Goal: Information Seeking & Learning: Learn about a topic

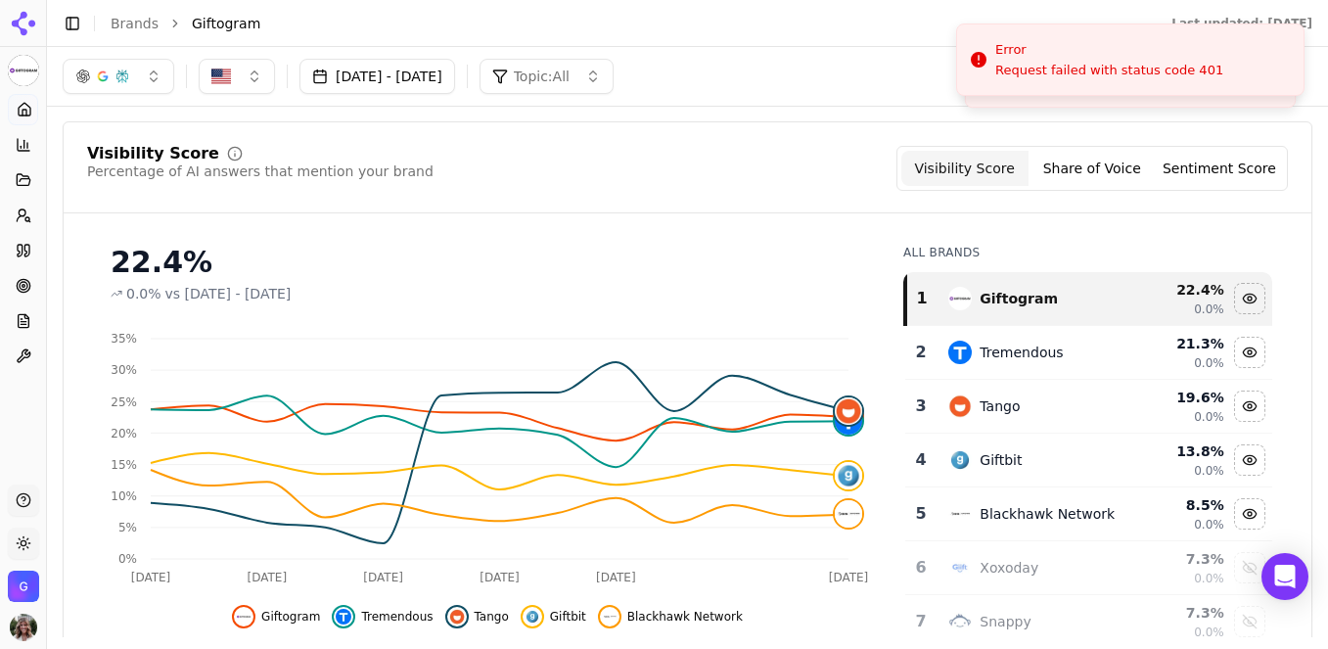
scroll to position [104, 0]
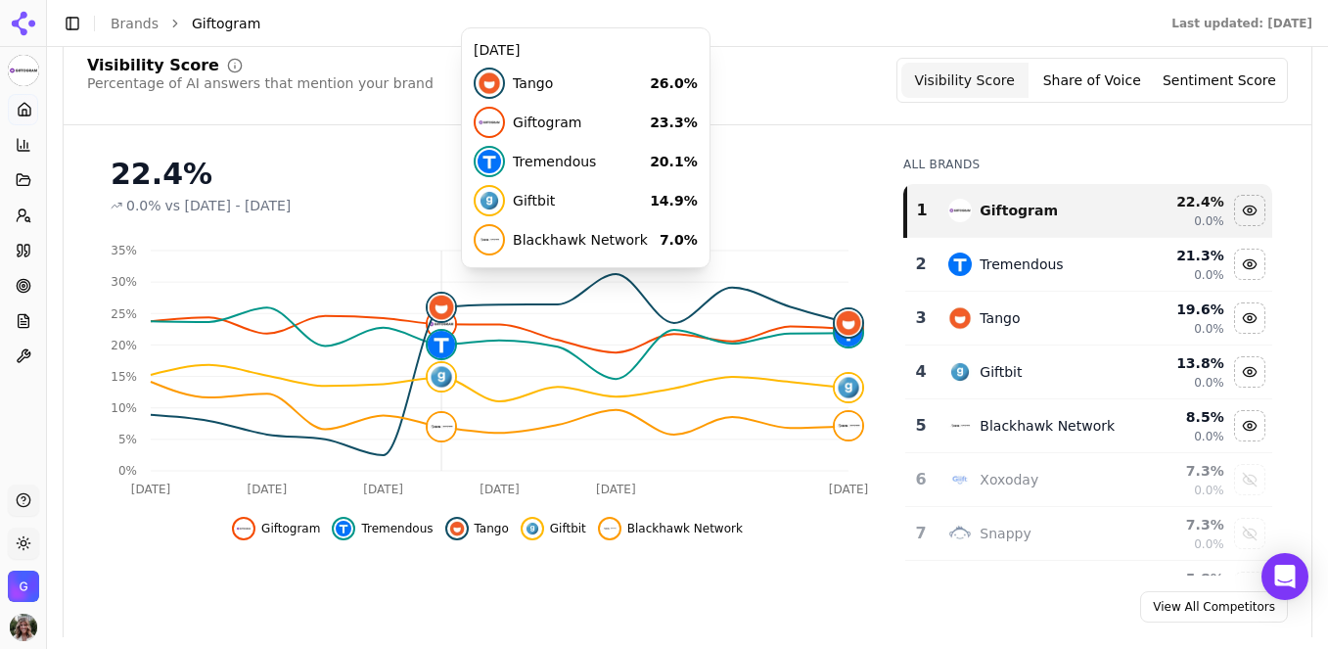
scroll to position [203, 0]
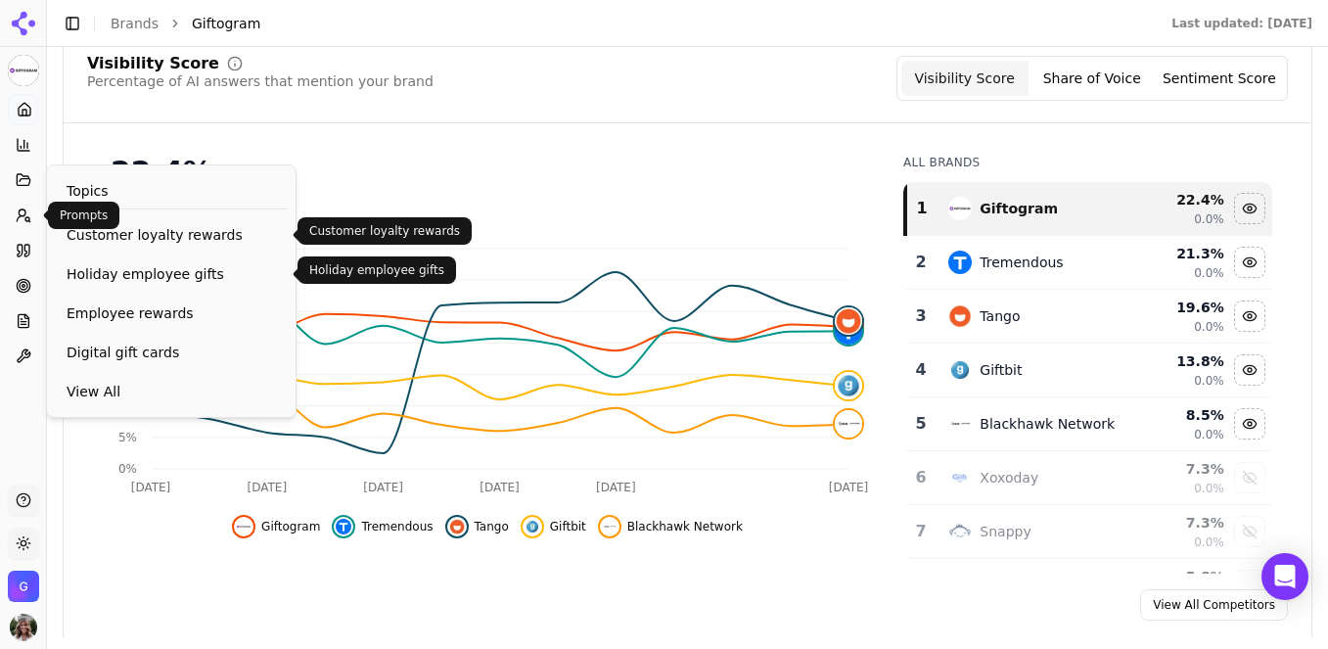
click at [98, 283] on span "Holiday employee gifts" at bounding box center [171, 274] width 209 height 20
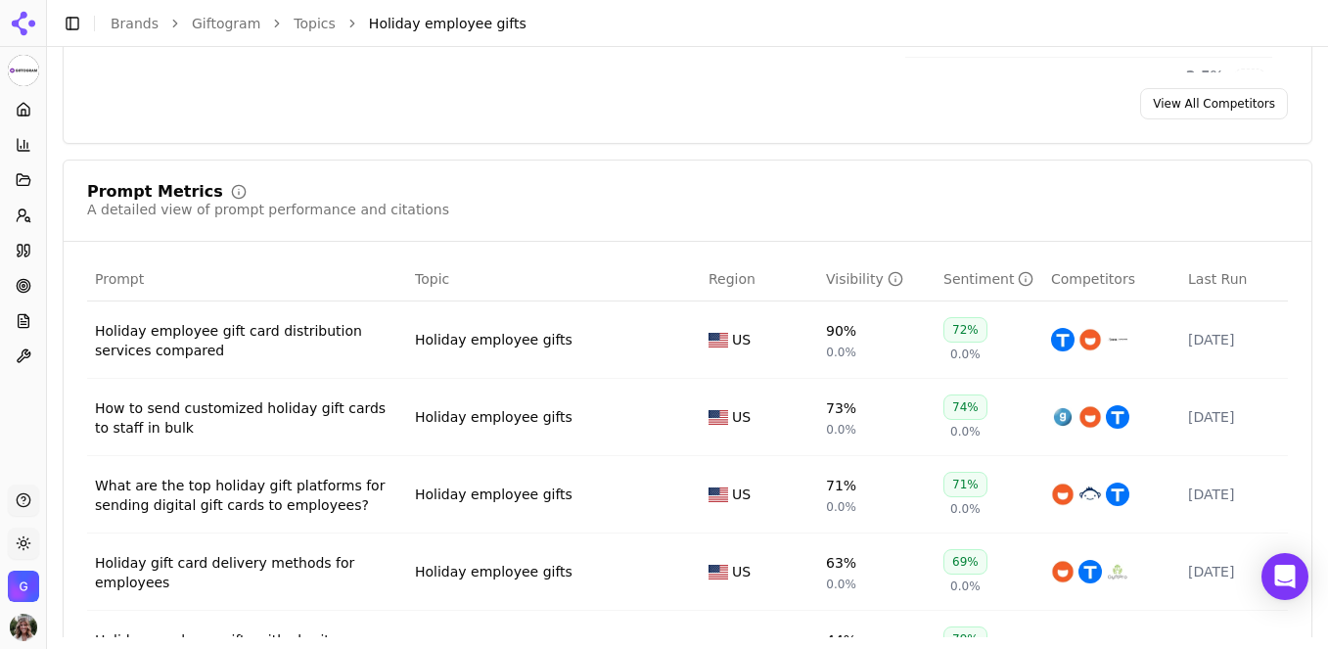
scroll to position [768, 0]
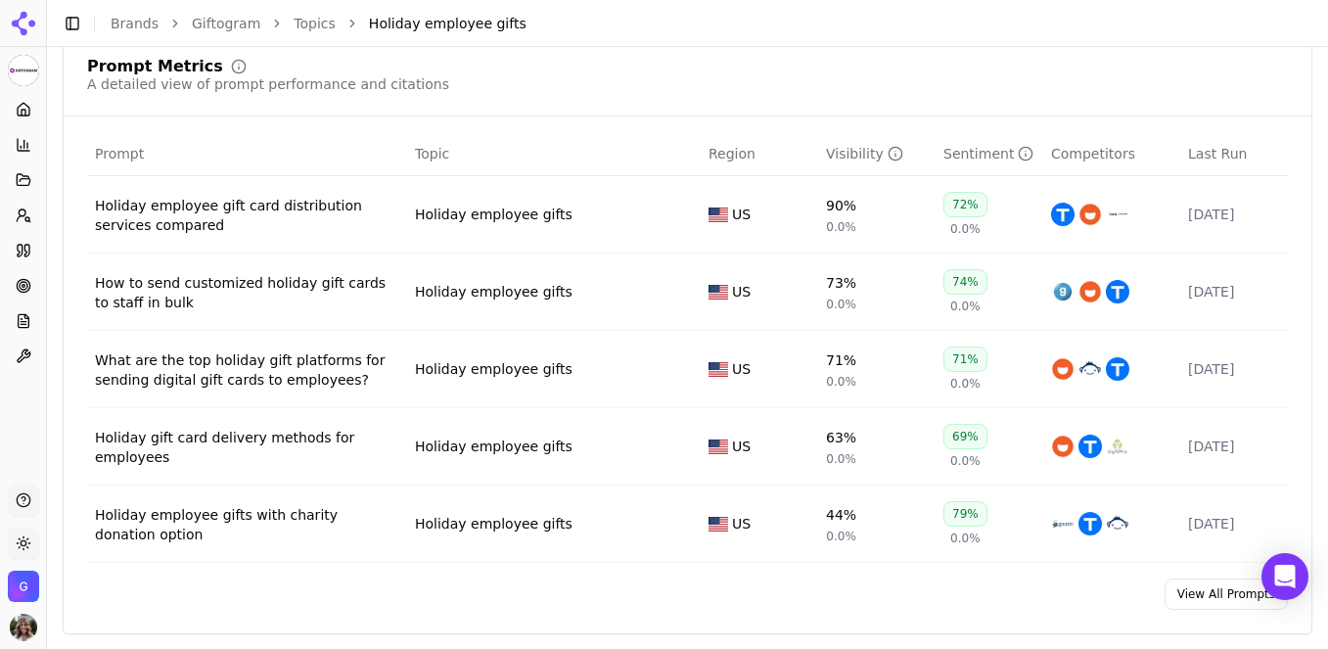
click at [286, 201] on div "Holiday employee gift card distribution services compared" at bounding box center [247, 215] width 304 height 39
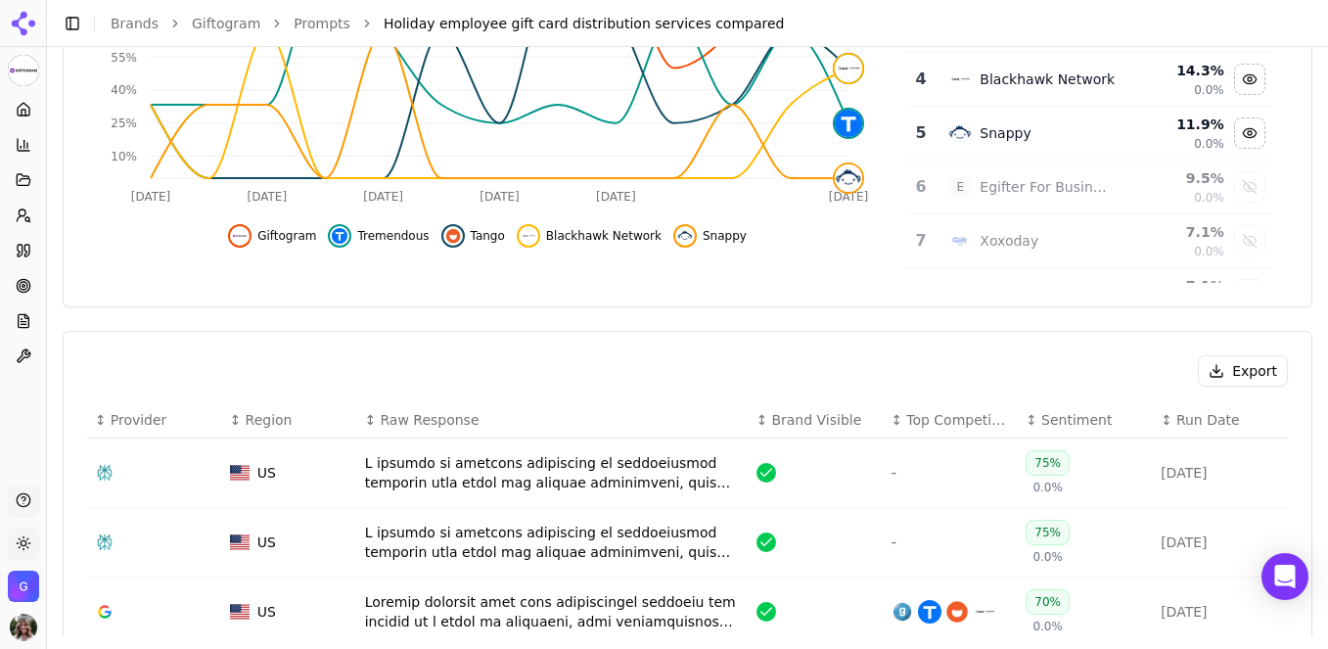
scroll to position [682, 0]
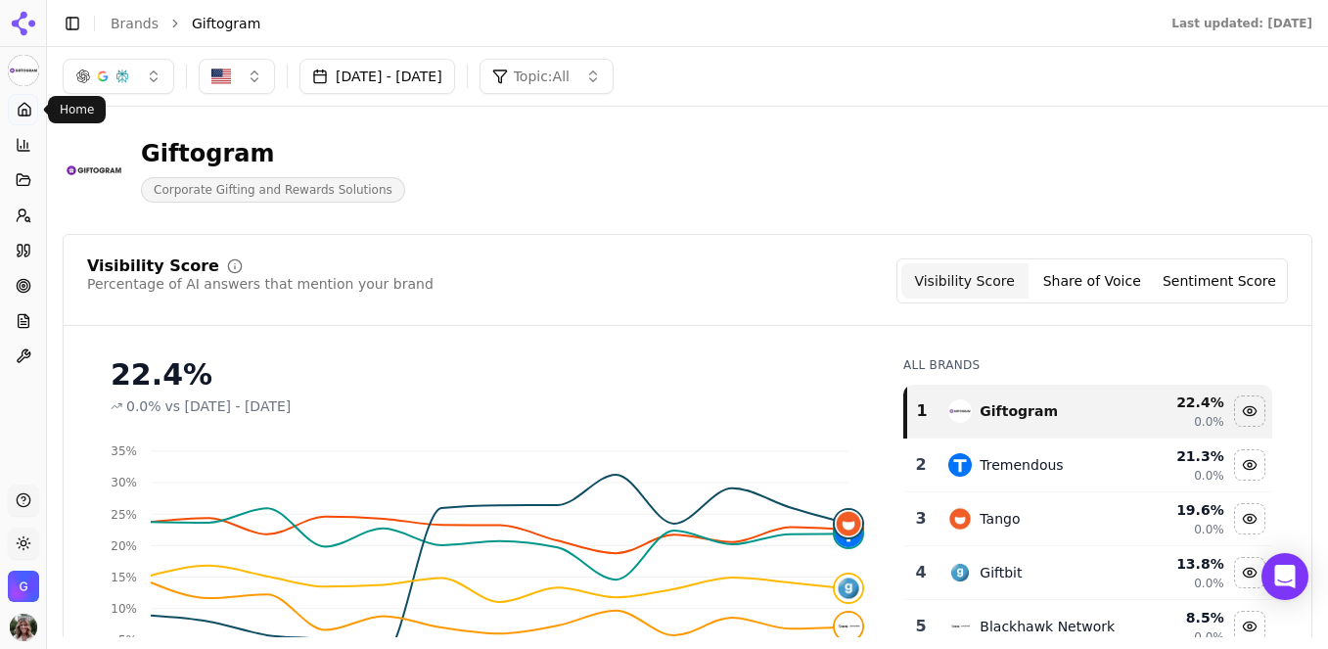
click at [25, 108] on icon at bounding box center [25, 110] width 16 height 16
